Goal: Communication & Community: Share content

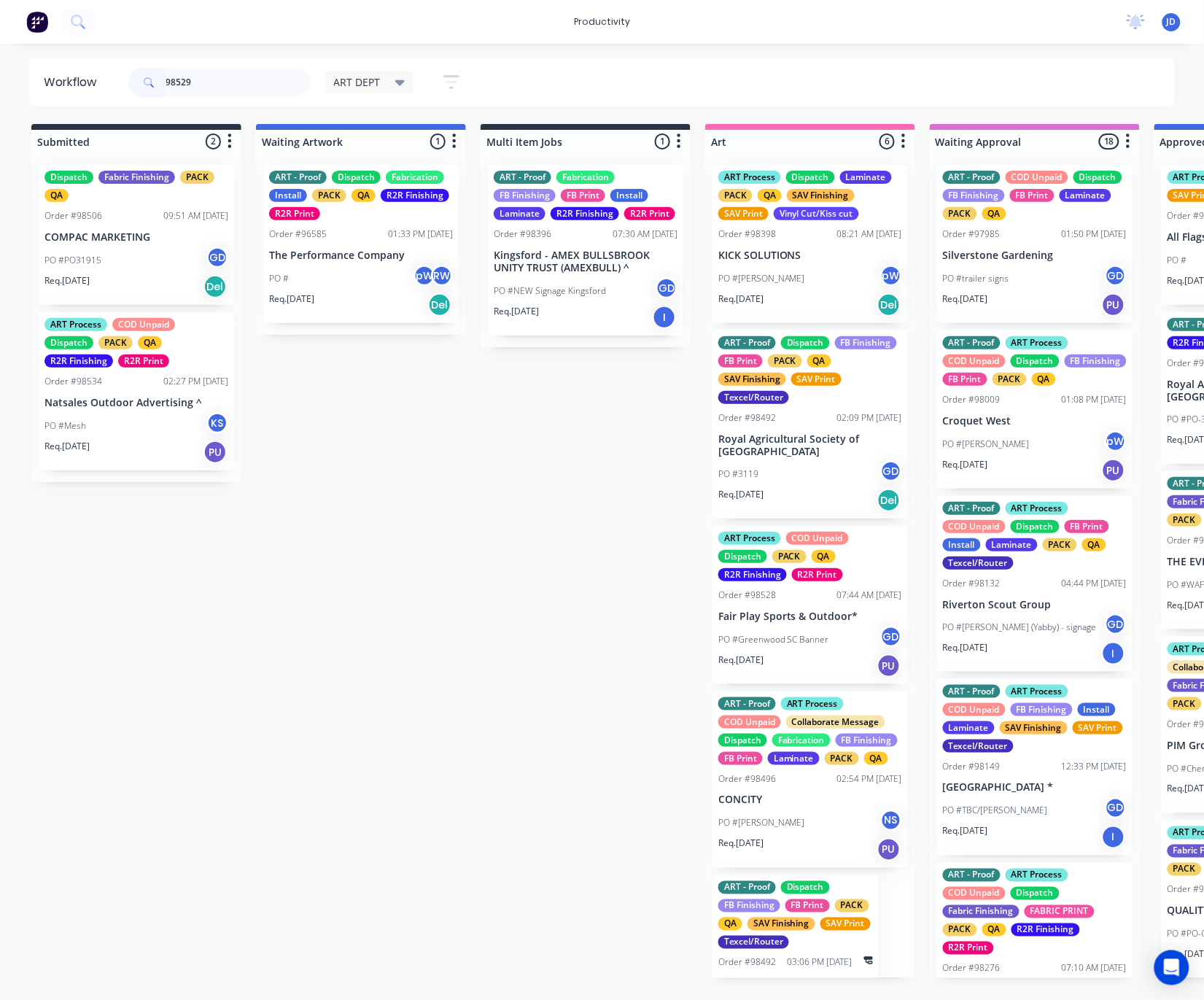
type input "98529"
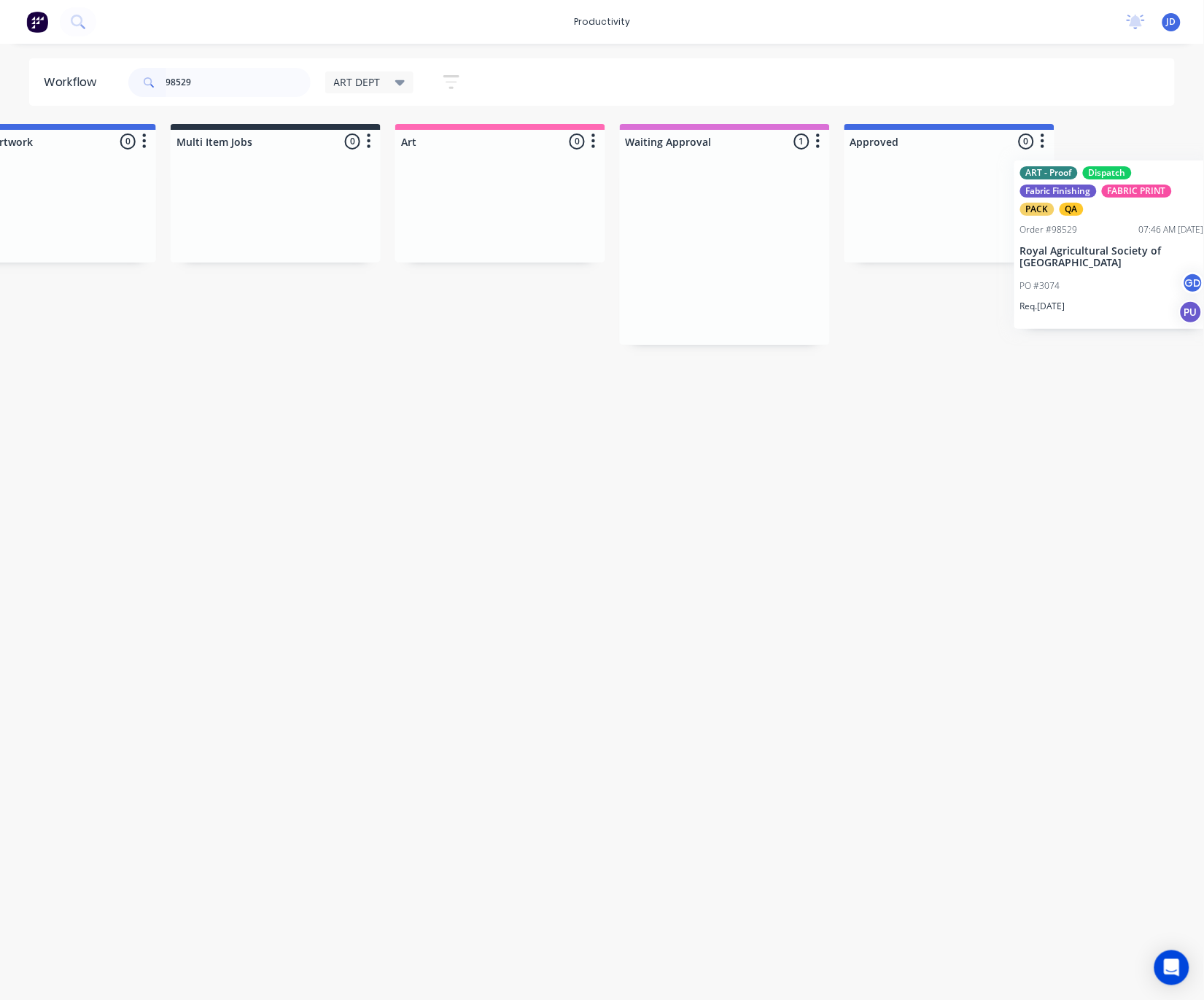
scroll to position [0, 344]
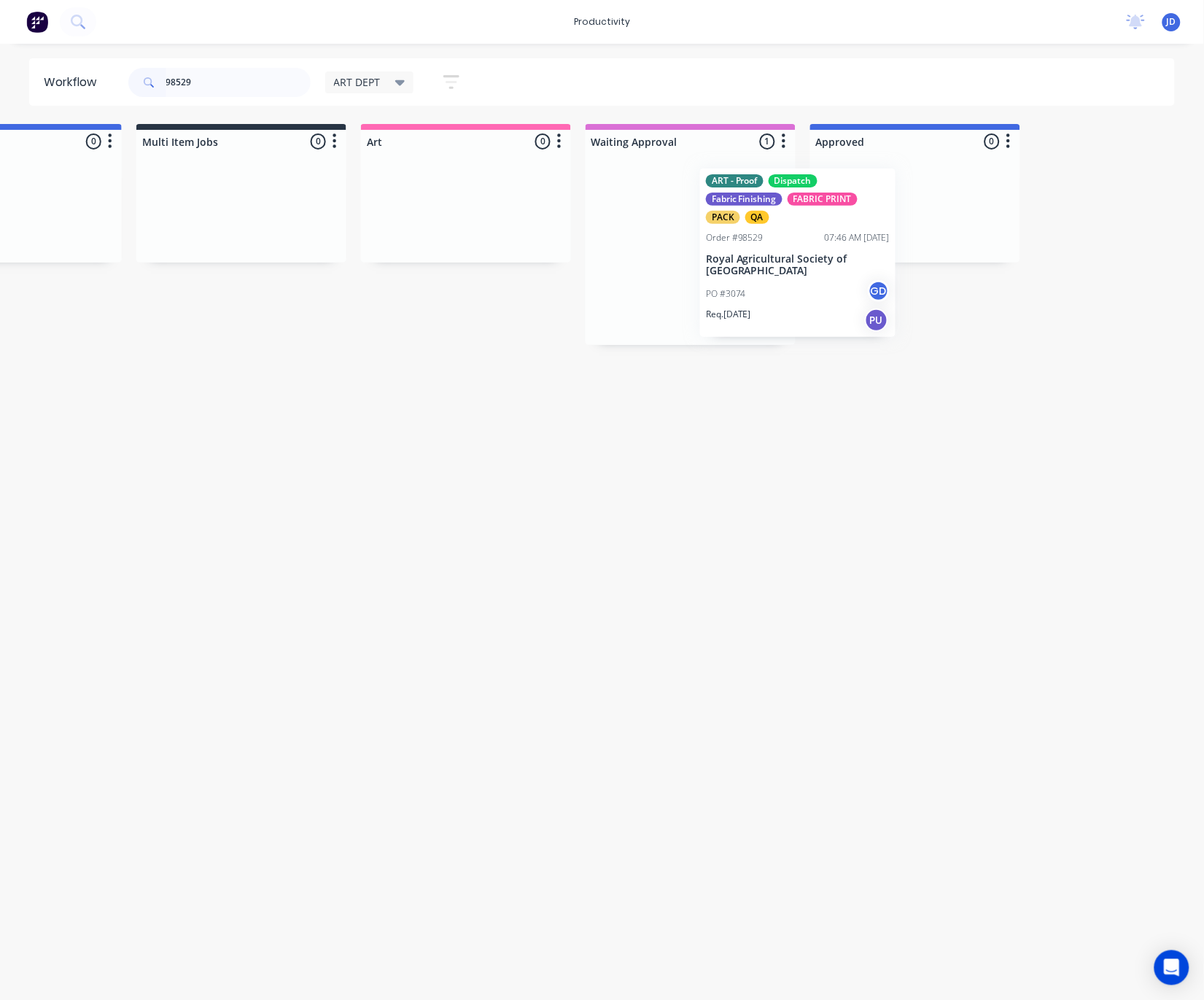
drag, startPoint x: 994, startPoint y: 256, endPoint x: 766, endPoint y: 260, distance: 228.0
click at [766, 260] on div "ART - Proof Dispatch Fabric Finishing FABRIC PRINT PACK QA Order #98529 07:46 A…" at bounding box center [690, 249] width 210 height 192
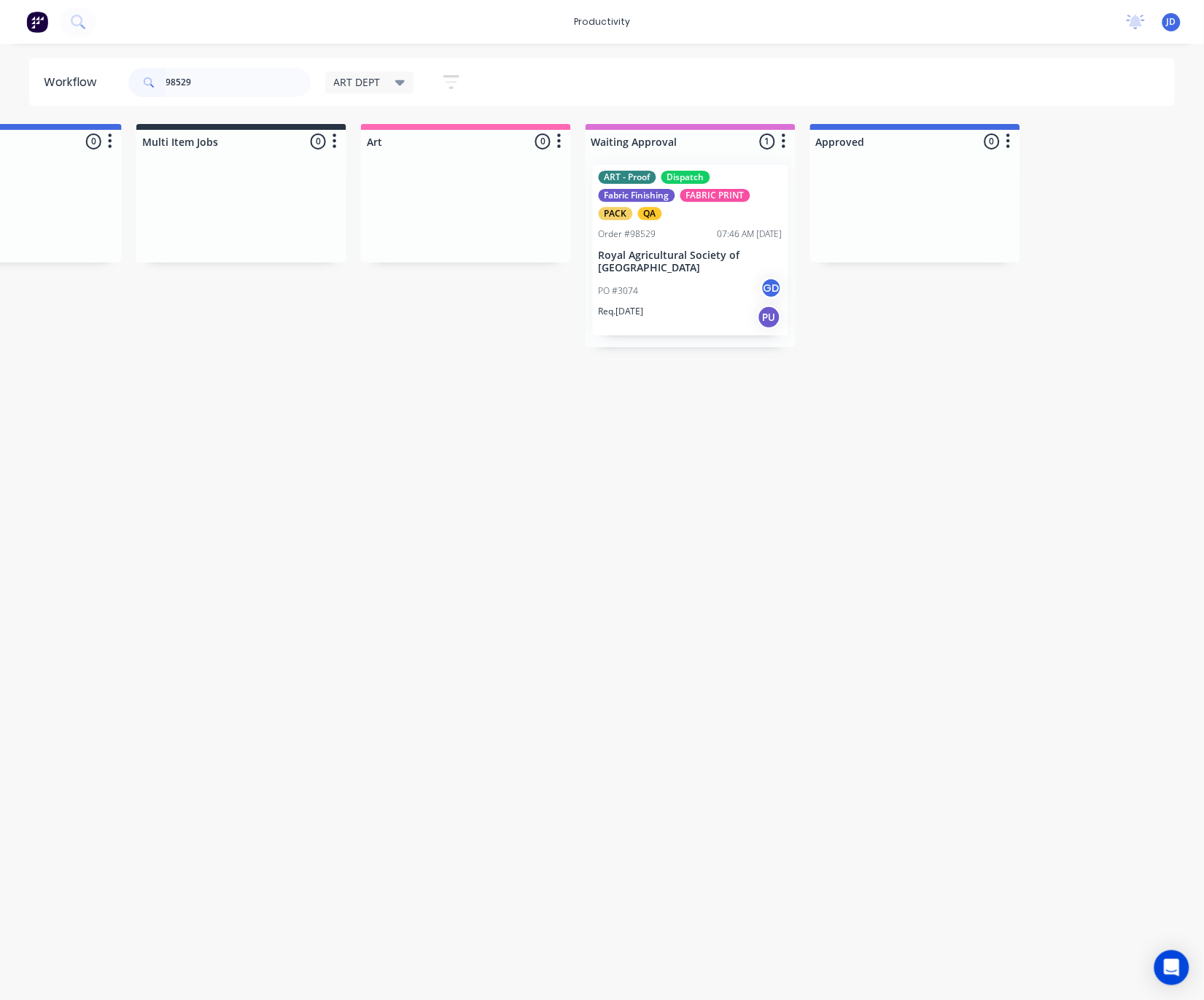
click at [654, 266] on p "Royal Agricultural Society of [GEOGRAPHIC_DATA]" at bounding box center [690, 261] width 183 height 25
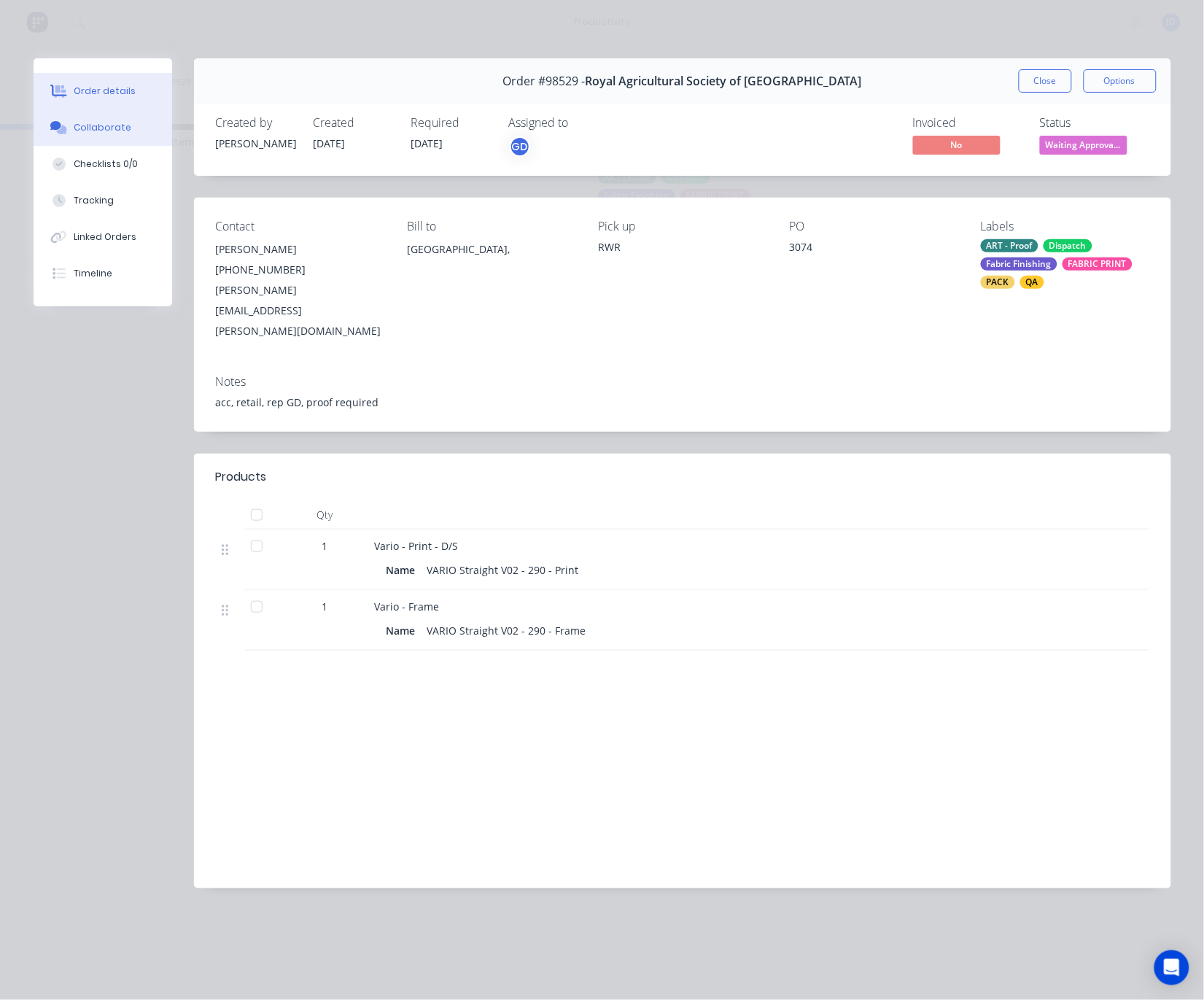
click at [73, 136] on button "Collaborate" at bounding box center [103, 127] width 139 height 37
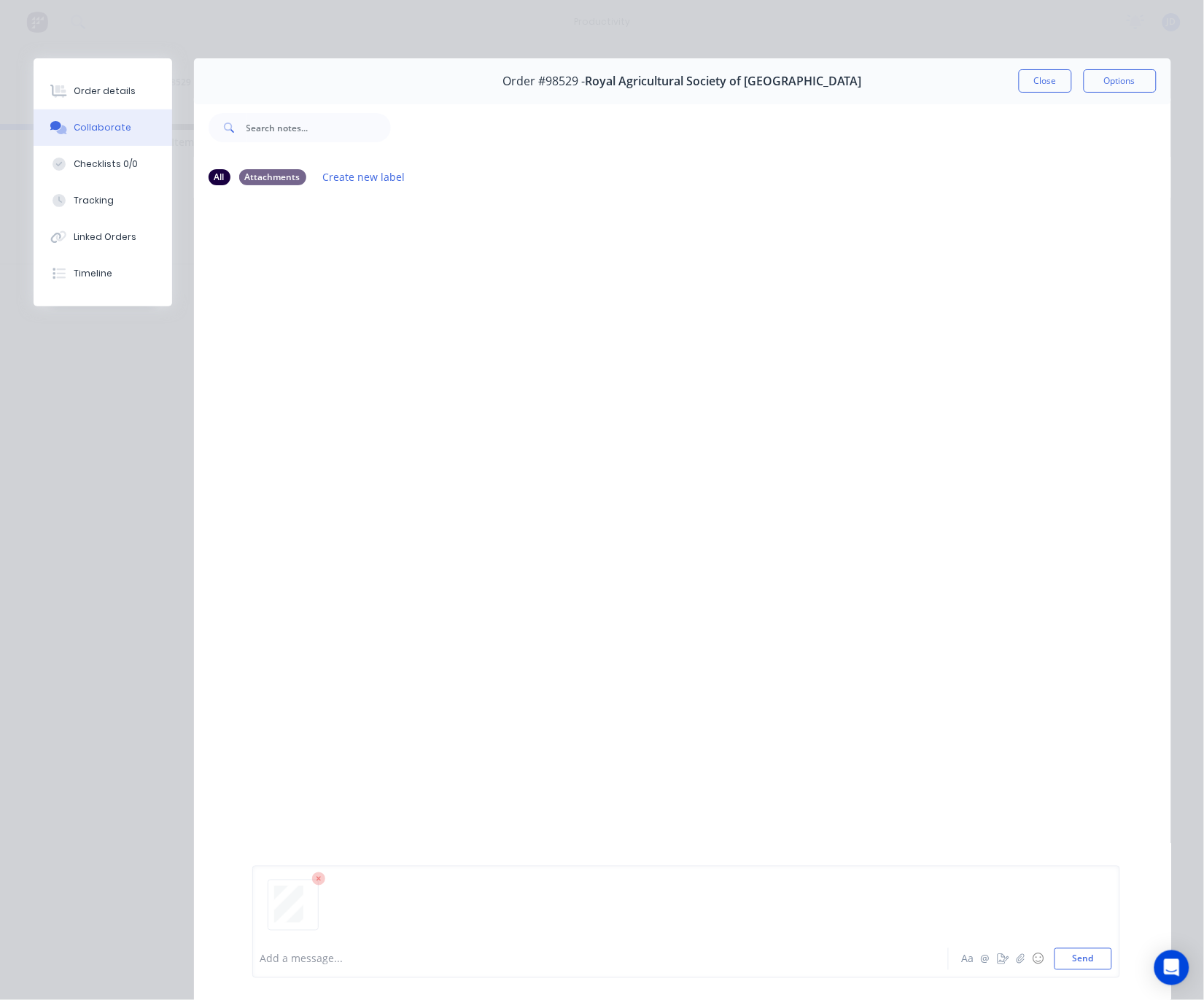
click at [1056, 190] on div "All Attachments Create new label" at bounding box center [682, 177] width 977 height 40
click at [1071, 967] on button "Send" at bounding box center [1083, 959] width 58 height 22
drag, startPoint x: 1034, startPoint y: 109, endPoint x: 1039, endPoint y: 98, distance: 12.1
click at [1035, 105] on div at bounding box center [781, 127] width 780 height 58
drag, startPoint x: 1042, startPoint y: 95, endPoint x: 1036, endPoint y: 89, distance: 8.5
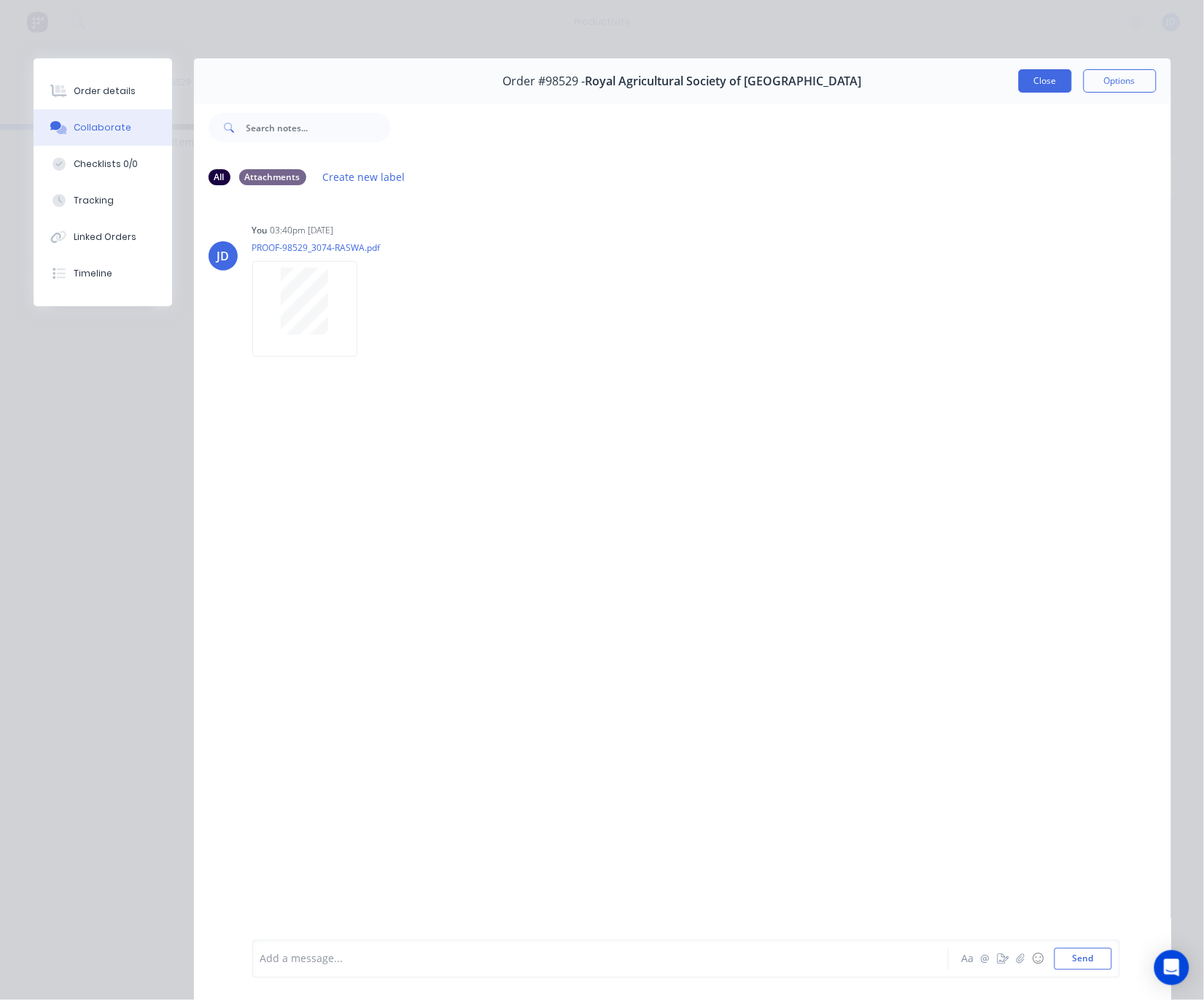
click at [1041, 95] on div "Order #98529 - Royal Agricultural Society of [GEOGRAPHIC_DATA] Close Options" at bounding box center [682, 81] width 977 height 46
drag, startPoint x: 1038, startPoint y: 65, endPoint x: 1034, endPoint y: 71, distance: 7.2
click at [1038, 65] on div "Order #98529 - Royal Agricultural Society of [GEOGRAPHIC_DATA] Close Options" at bounding box center [682, 81] width 977 height 46
click at [1033, 79] on button "Close" at bounding box center [1045, 81] width 53 height 23
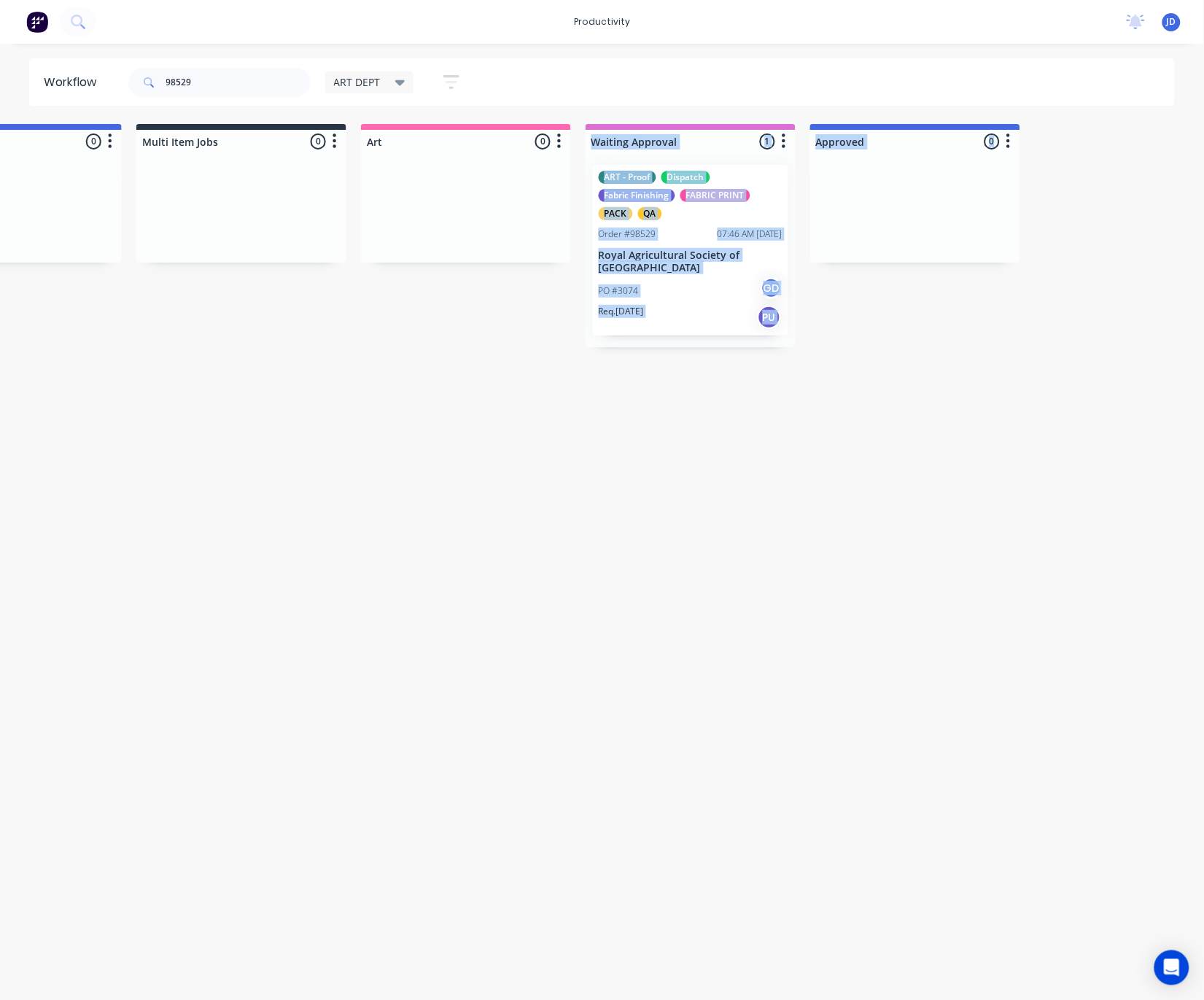
drag, startPoint x: 537, startPoint y: 271, endPoint x: 873, endPoint y: 230, distance: 338.5
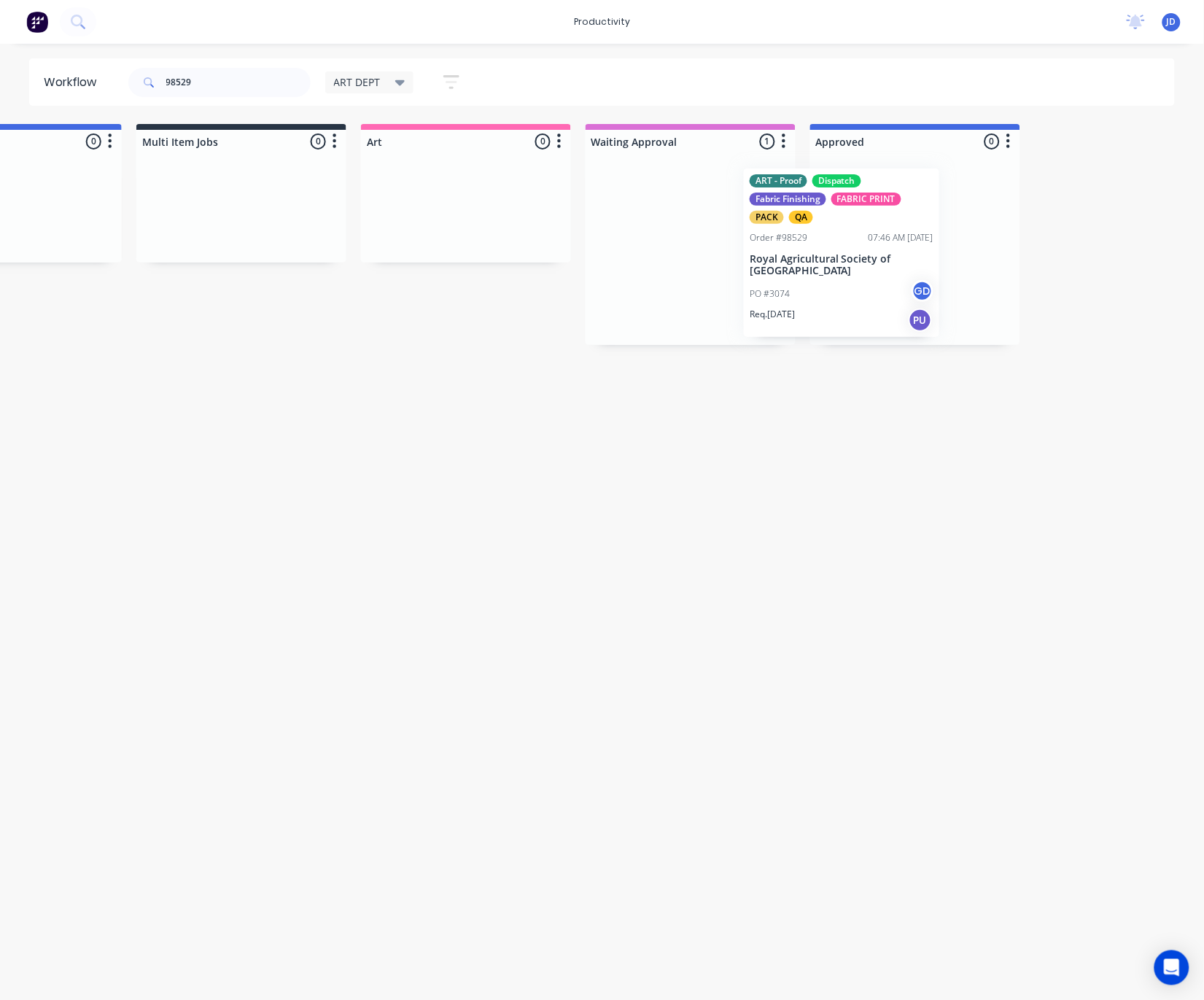
drag, startPoint x: 656, startPoint y: 270, endPoint x: 791, endPoint y: 285, distance: 135.8
click at [766, 273] on div "ART - Proof Dispatch Fabric Finishing FABRIC PRINT PACK QA Order #98529 07:46 A…" at bounding box center [690, 249] width 210 height 192
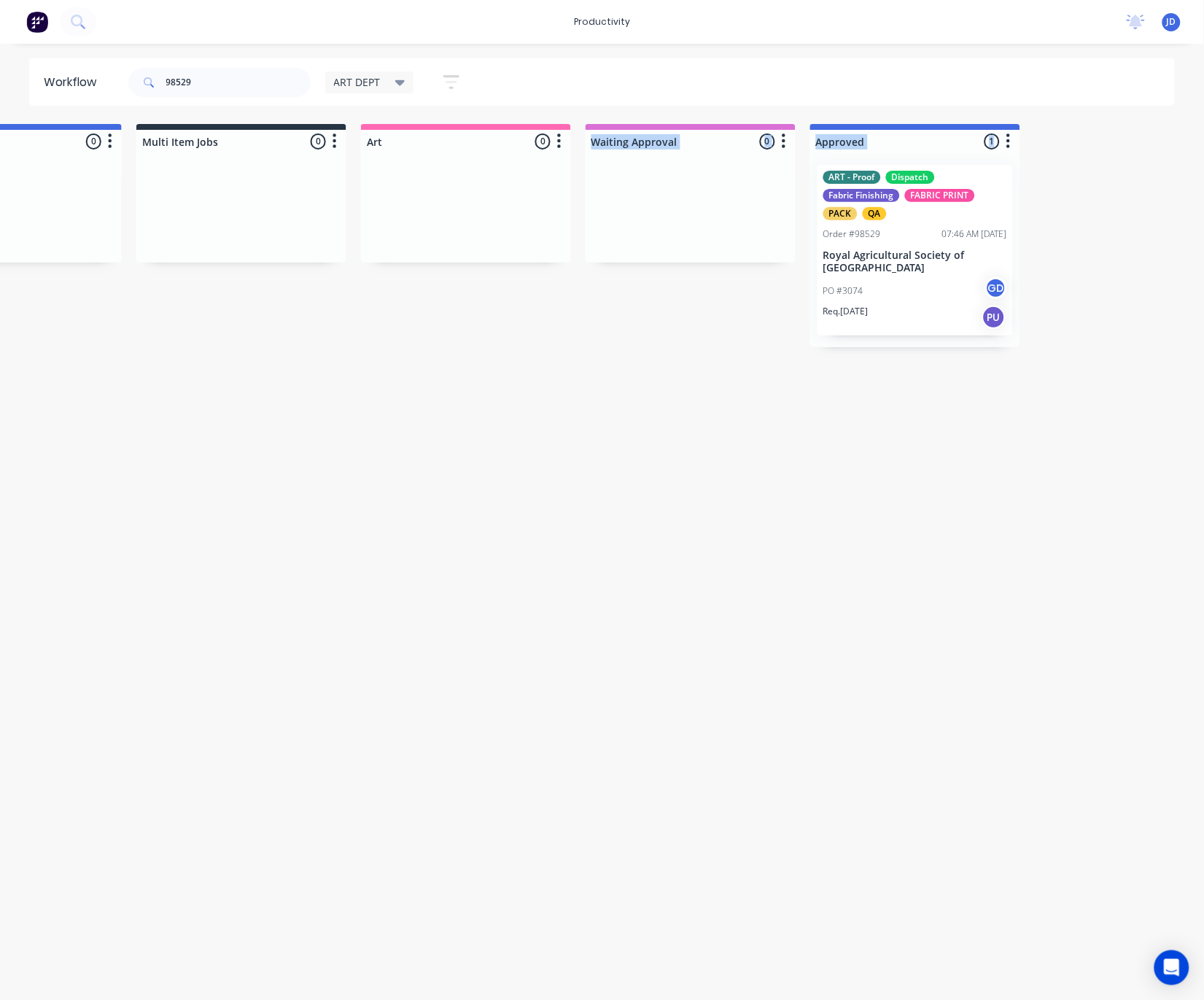
click at [985, 322] on div "PU" at bounding box center [994, 317] width 23 height 23
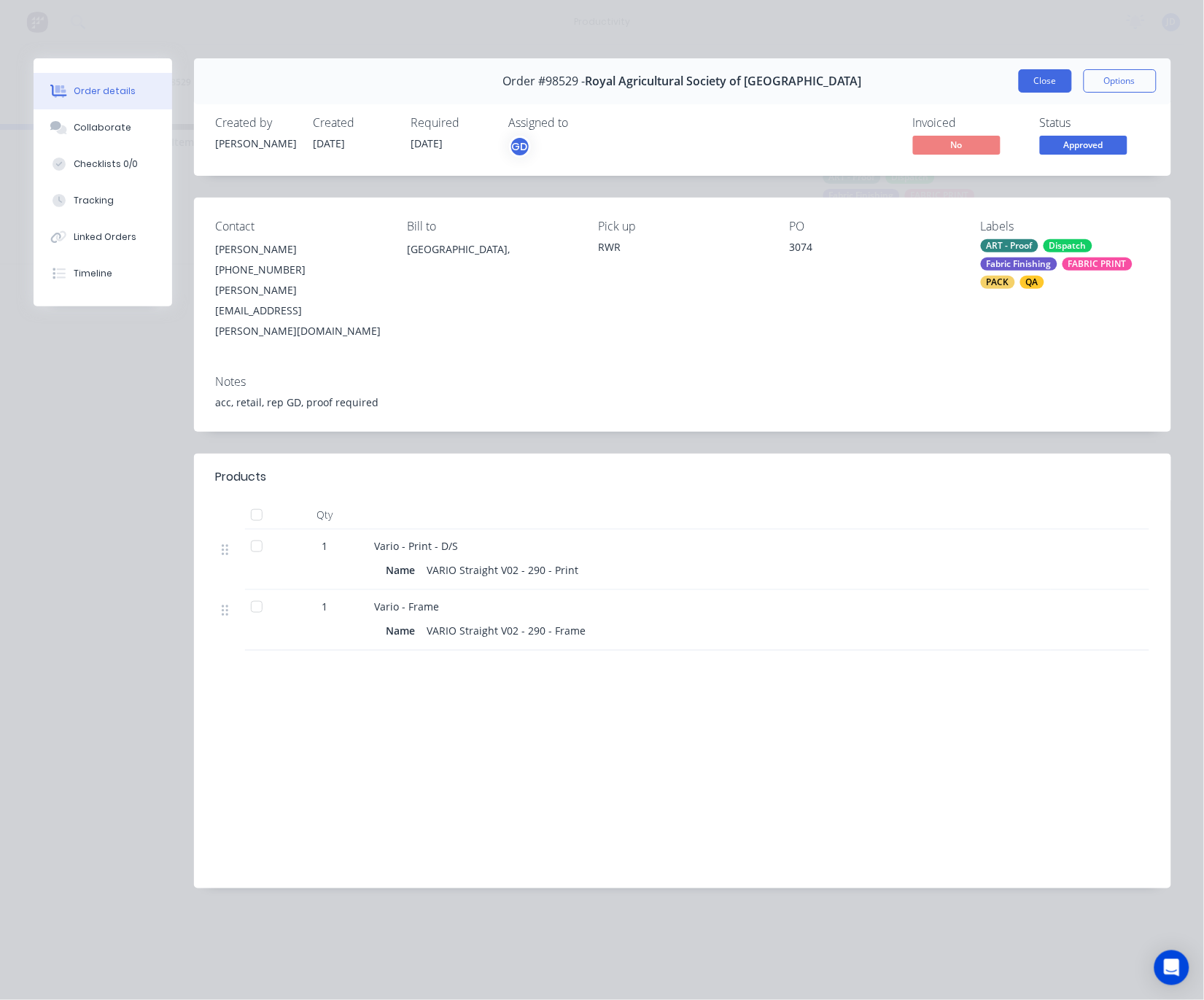
click at [1052, 79] on button "Close" at bounding box center [1045, 81] width 53 height 23
